Goal: Task Accomplishment & Management: Manage account settings

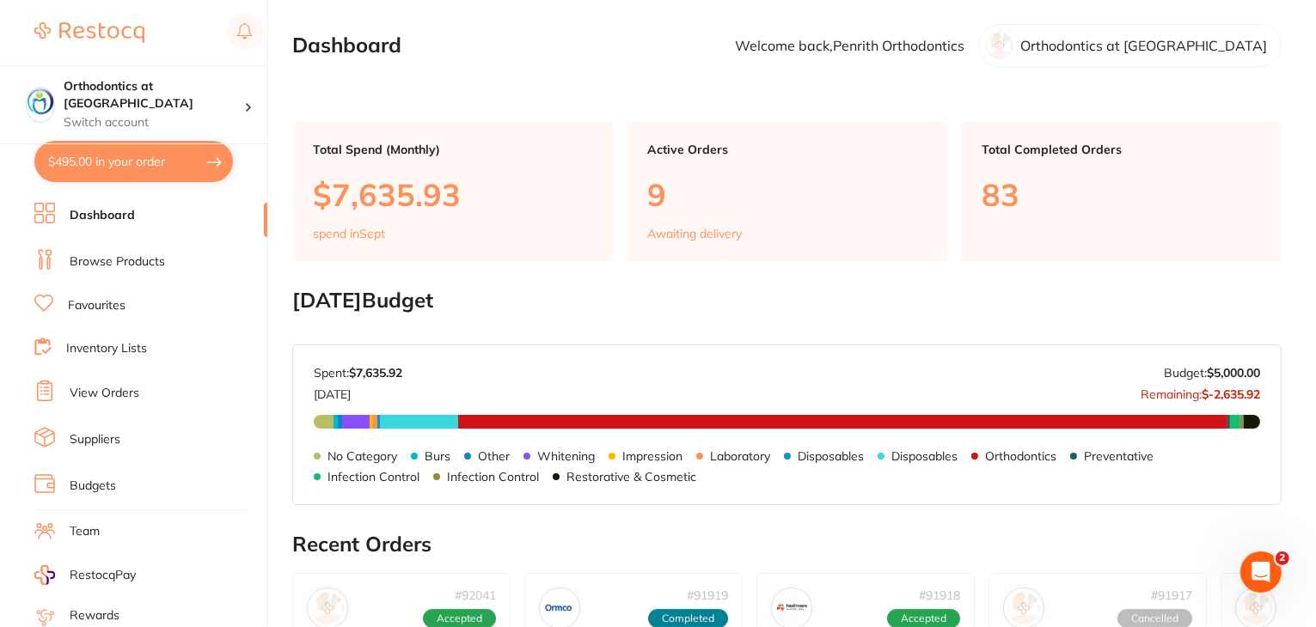
click at [125, 391] on link "View Orders" at bounding box center [105, 393] width 70 height 17
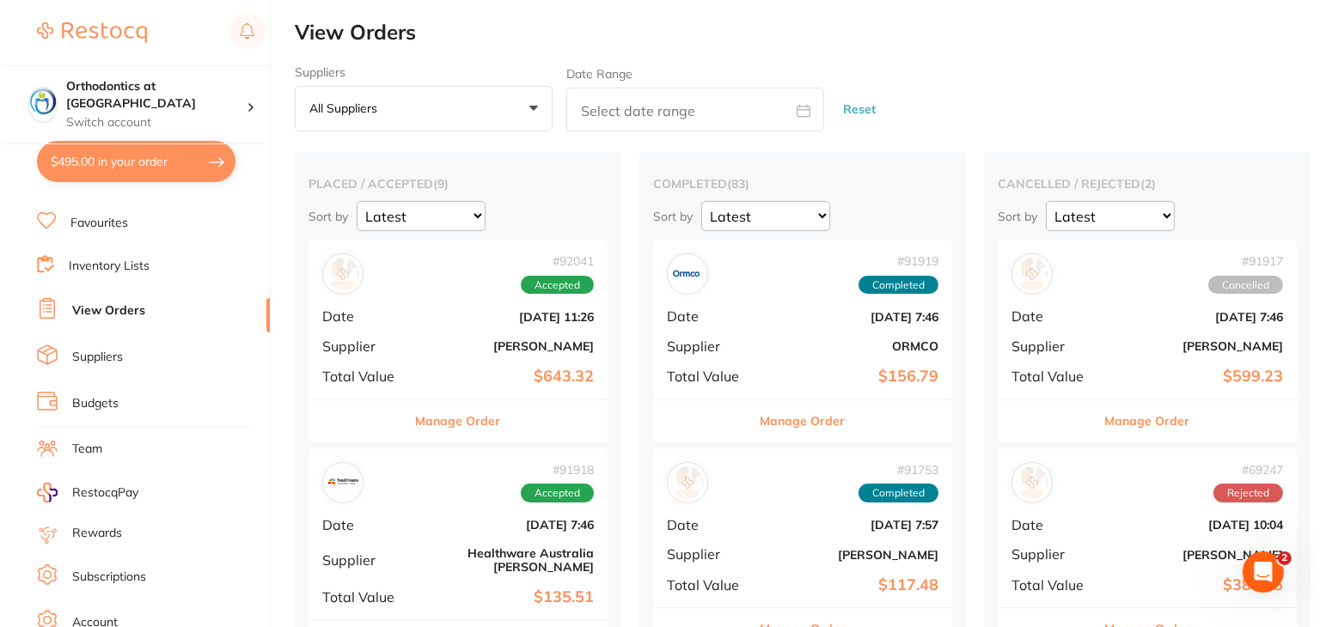
scroll to position [173, 0]
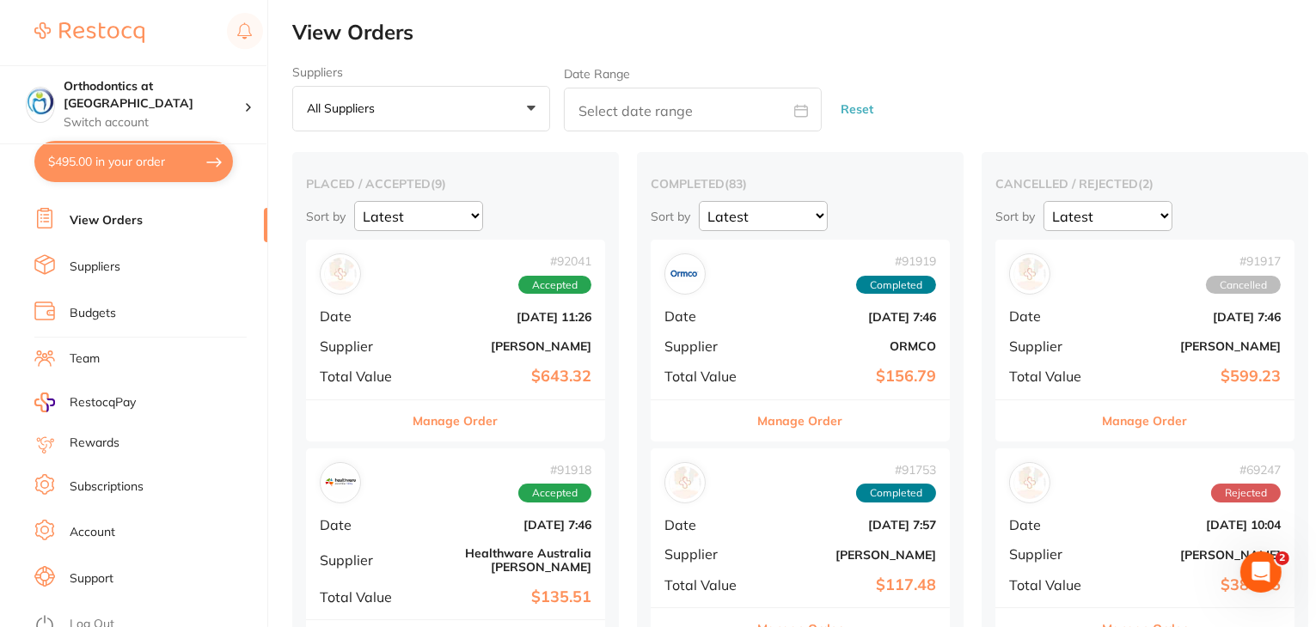
click at [81, 612] on li "Log Out" at bounding box center [148, 625] width 228 height 26
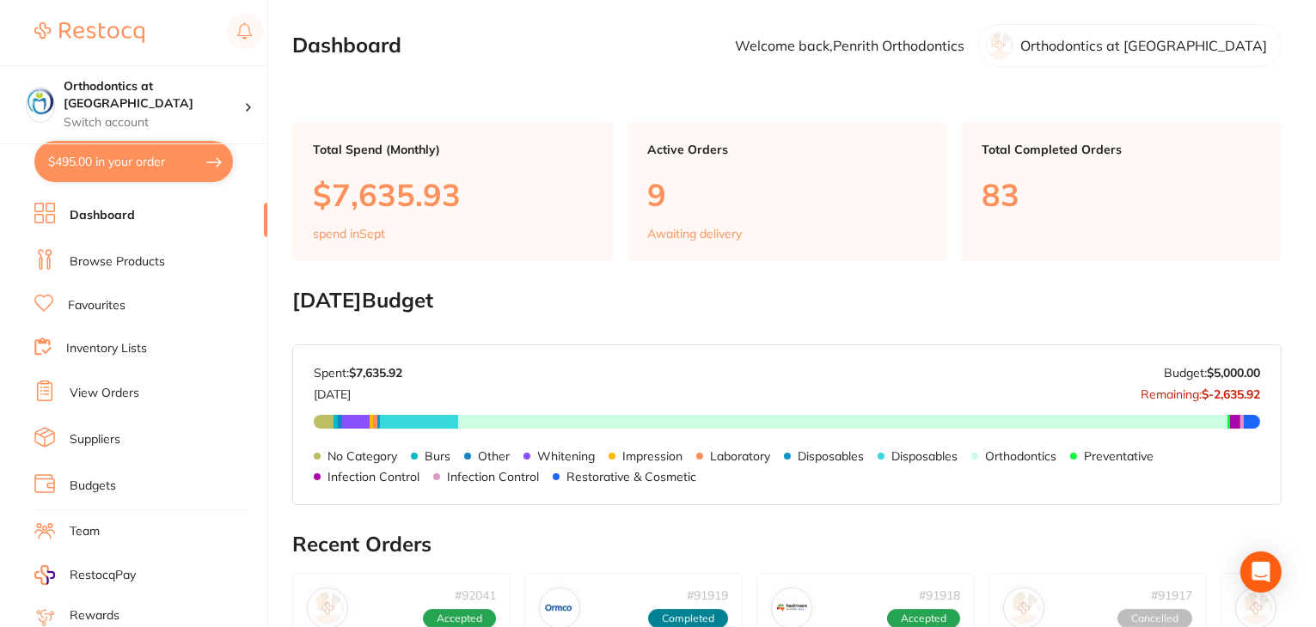
click at [113, 387] on link "View Orders" at bounding box center [105, 393] width 70 height 17
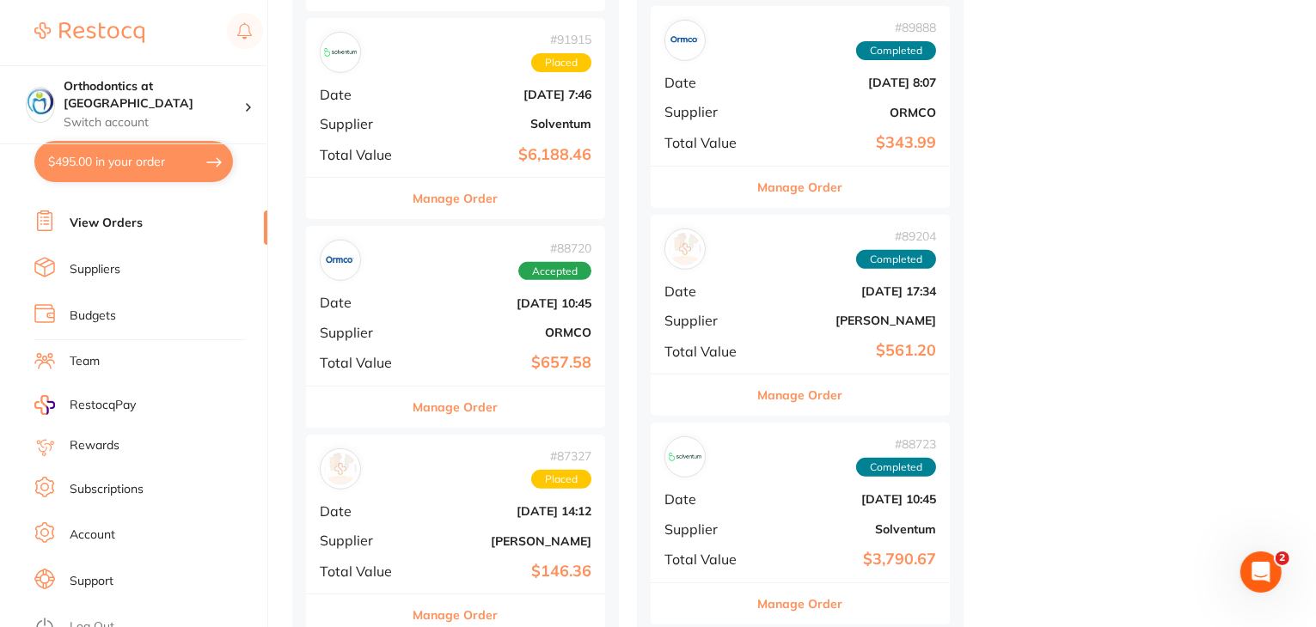
scroll to position [173, 0]
click at [85, 616] on link "Log Out" at bounding box center [92, 624] width 45 height 17
